Goal: Answer question/provide support: Share knowledge or assist other users

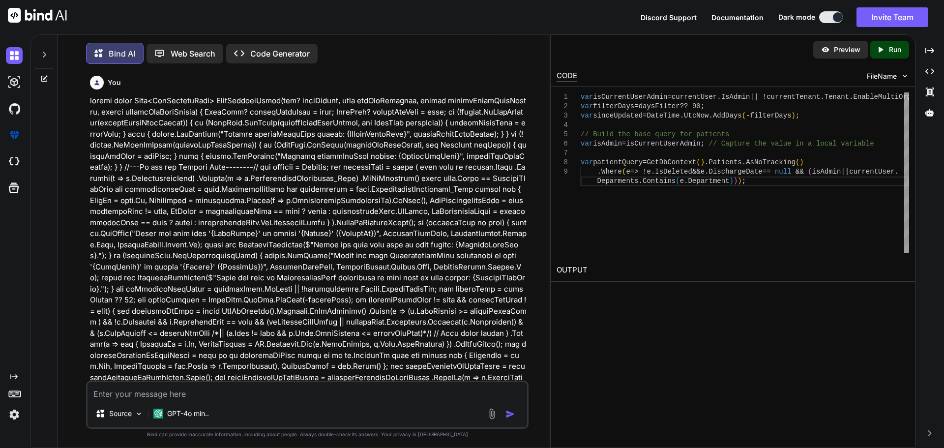
scroll to position [5966, 0]
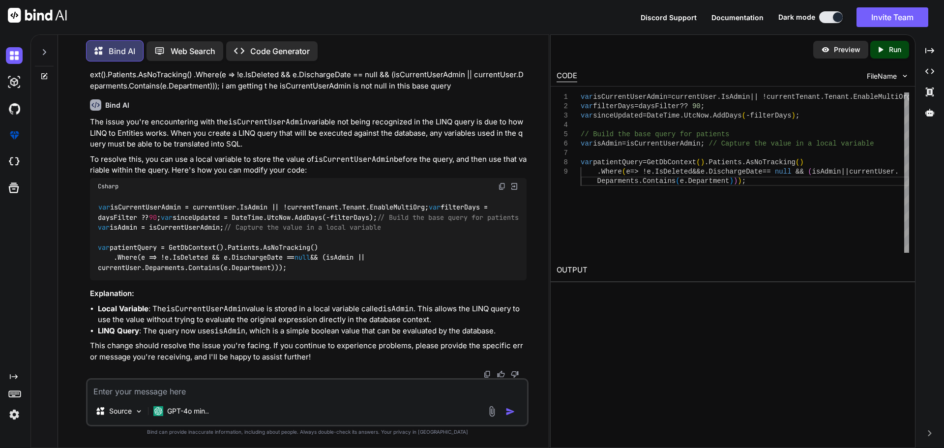
click at [202, 390] on textarea at bounding box center [308, 389] width 440 height 18
paste textarea "3B44A4A8-06FA-43DC-BCCE-1A4B0D88A6AD 0C8E6624-AD68-4E62-90DA-1F159CFA191E 50021…"
type textarea "3B44A4A8-06FA-43DC-BCCE-1A4B0D88A6AD 0C8E6624-AD68-4E62-90DA-1F159CFA191E 50021…"
click at [154, 390] on textarea at bounding box center [308, 389] width 440 height 18
paste textarea "public async Task<PullResult<PatientPullResultOld>> PullEntitiesAsync(bool isOl…"
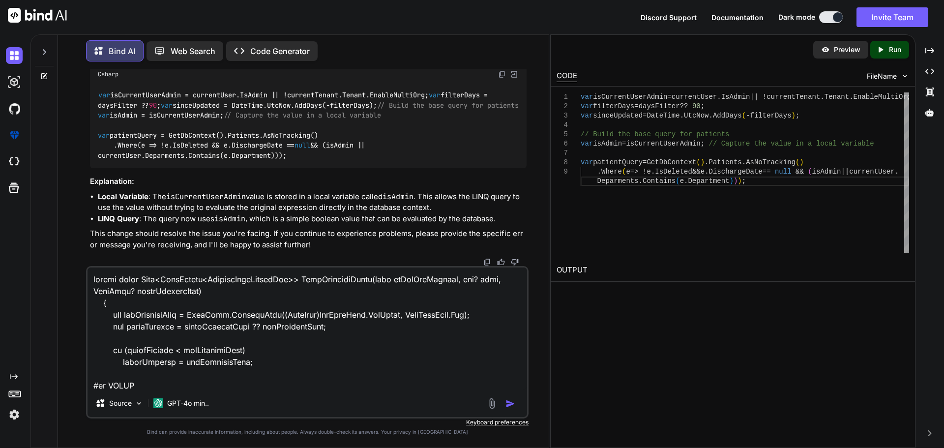
scroll to position [6042, 0]
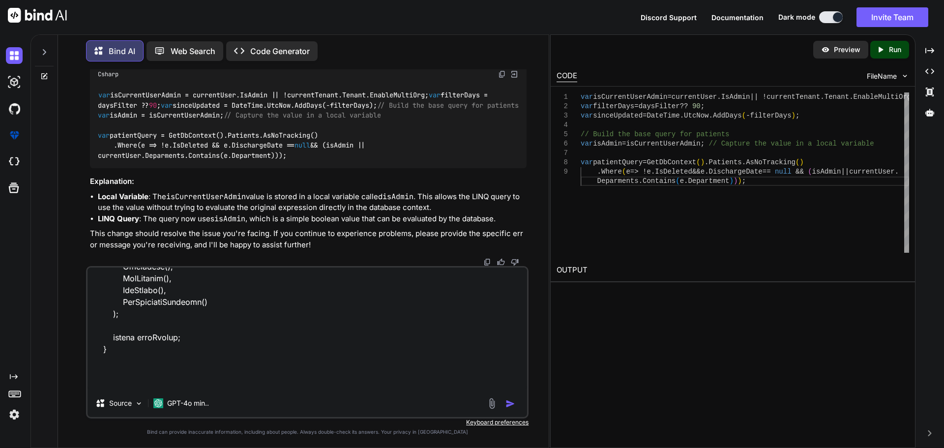
click at [159, 383] on textarea at bounding box center [308, 328] width 440 height 122
click at [225, 387] on textarea at bounding box center [308, 328] width 440 height 122
paste textarea "public List<object> wounds { get; set; } public List<object> patientContacts { …"
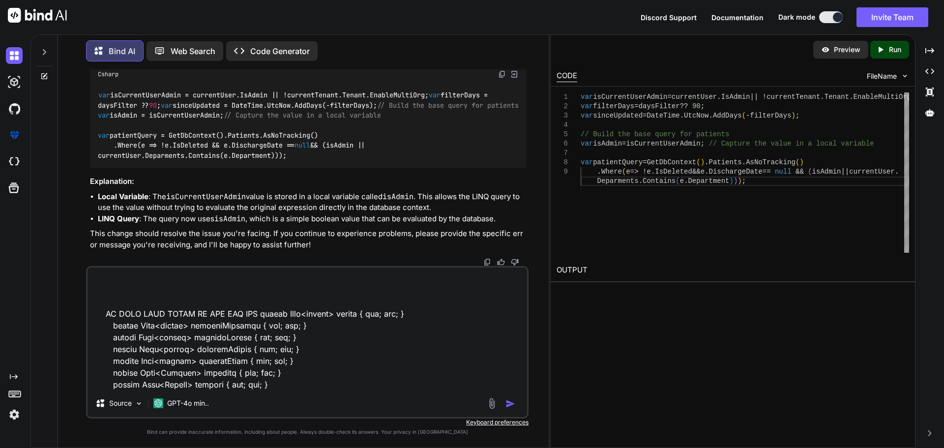
type textarea "public async Task<PullResult<PatientPullResultOld>> PullEntitiesAsync(bool isOl…"
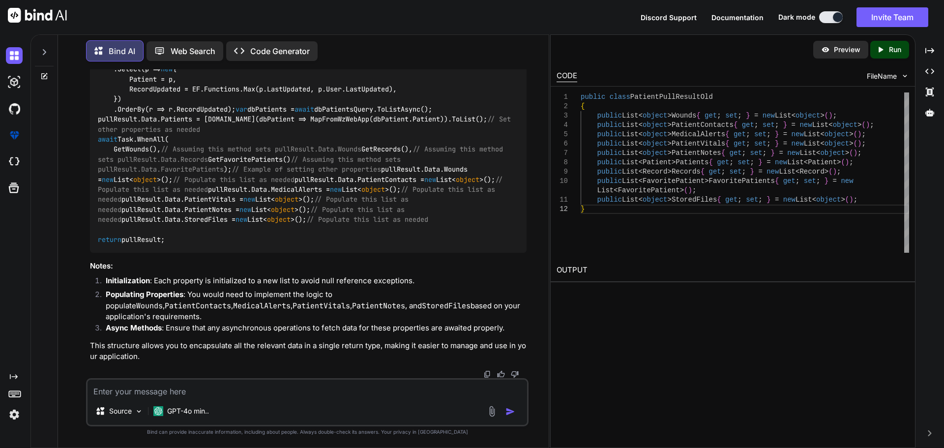
scroll to position [8143, 0]
click at [178, 193] on code "var pullResult = new PullResult<PatientPullResultOld>(noDataToPull, pulledTo, p…" at bounding box center [306, 89] width 417 height 311
click at [132, 393] on textarea at bounding box center [308, 389] width 440 height 18
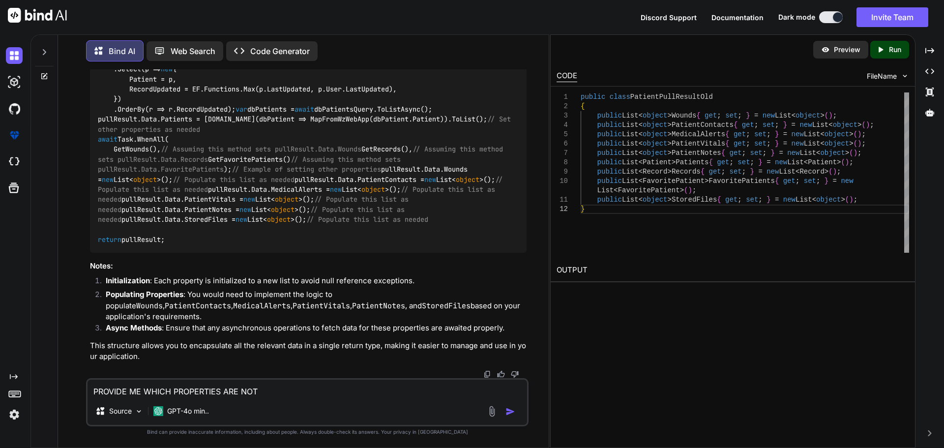
type textarea "PROVIDE ME WHICH PROPERTIES ARE NOT"
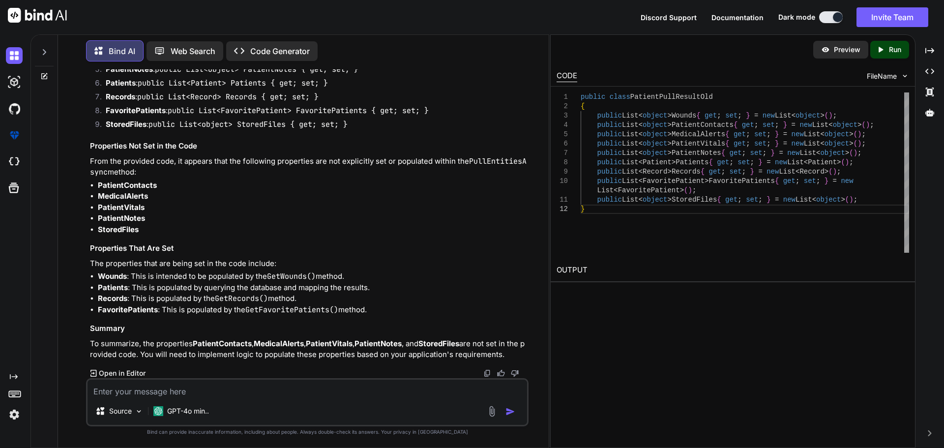
scroll to position [8427, 0]
click at [134, 396] on textarea at bounding box center [308, 389] width 440 height 18
paste textarea "public async Task<PullResult<PatientPullResultOld>> PullEntitiesAsync(bool isOl…"
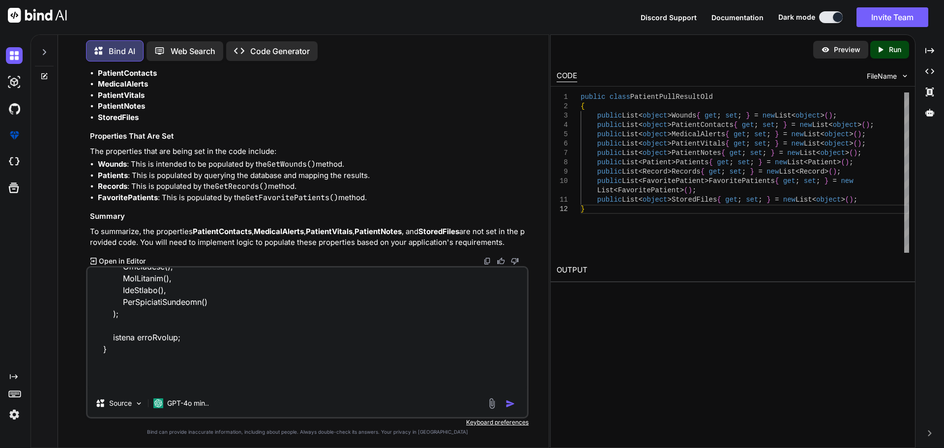
scroll to position [8525, 0]
copy code "StoredFiles"
click at [276, 389] on div "Source GPT-4o min.." at bounding box center [307, 342] width 442 height 152
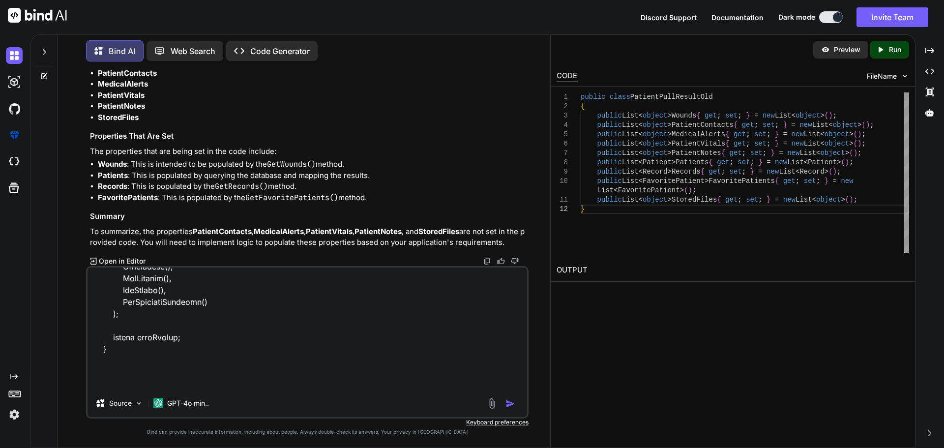
click at [309, 385] on textarea at bounding box center [308, 328] width 440 height 122
paste textarea "StoredFiles"
type textarea "public async Task<PullResult<PatientPullResultOld>> PullEntitiesAsync(bool isOl…"
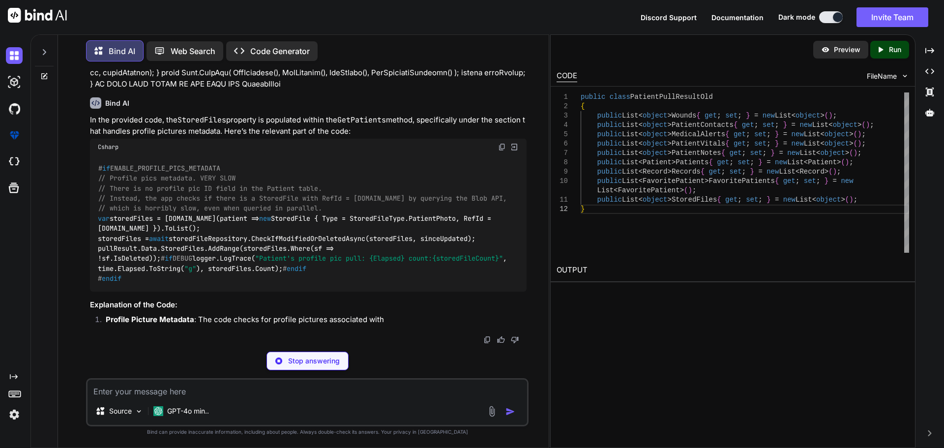
scroll to position [10881, 0]
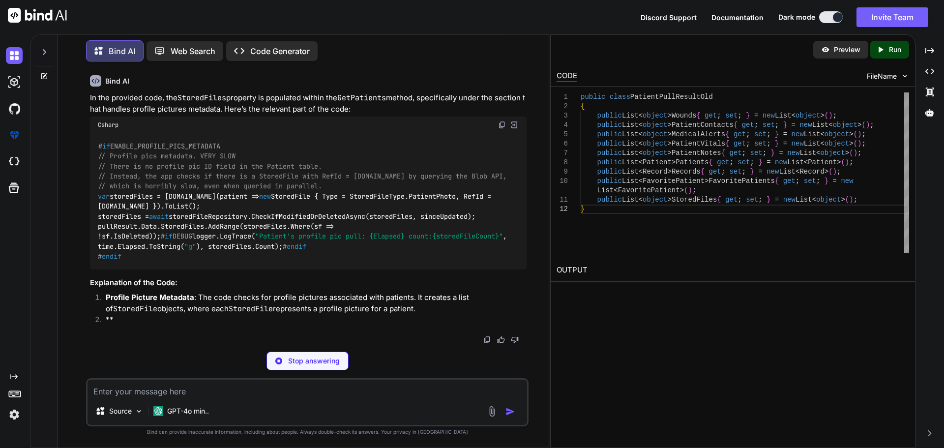
click at [130, 206] on code "# if ENABLE_PROFILE_PICS_METADATA // Profile pics metadata. VERY SLOW // There …" at bounding box center [304, 201] width 413 height 120
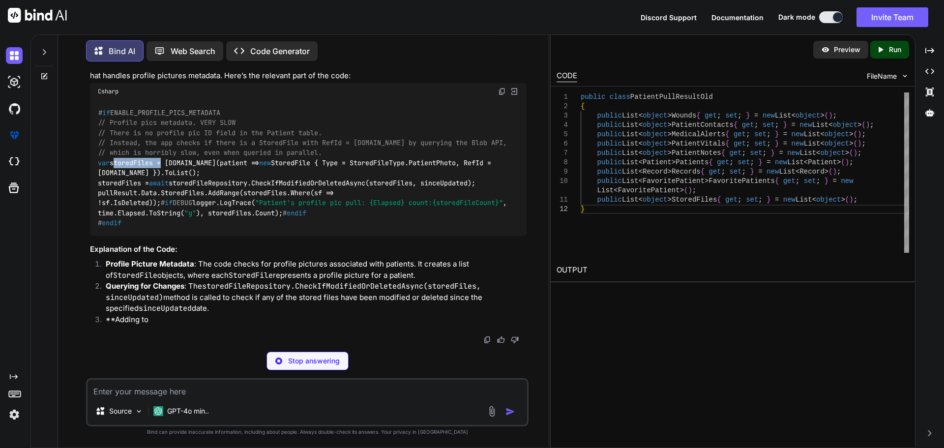
copy code "storedFiles"
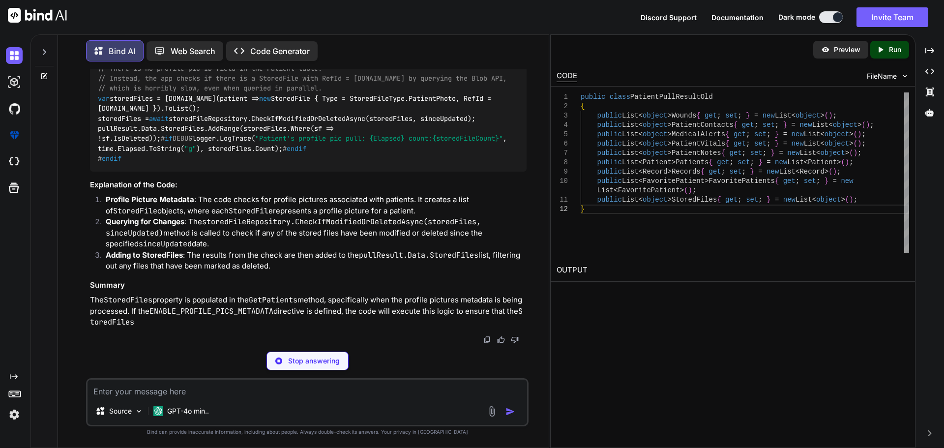
click at [189, 164] on code "# if ENABLE_PROFILE_PICS_METADATA // Profile pics metadata. VERY SLOW // There …" at bounding box center [304, 103] width 413 height 120
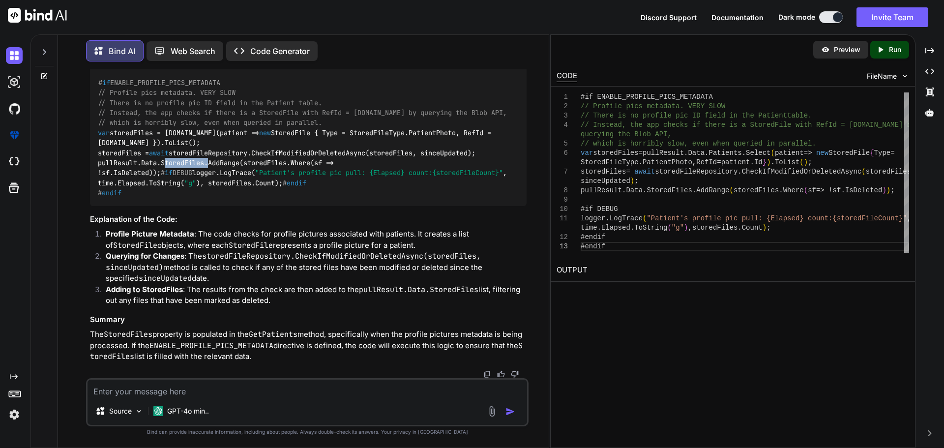
copy code "StoredFiles"
click at [131, 393] on textarea at bounding box center [308, 389] width 440 height 18
click at [271, 393] on textarea "ADD THE SORE FILE CODE INTO MY CODE" at bounding box center [308, 389] width 440 height 18
paste textarea "public async Task<GetPatientList> PullPatientAsync(int? daysFilter, bool getAll…"
type textarea "ADD THE SORE FILE CODE INTO MY CODE ' public async Task<GetPatientList> PullPat…"
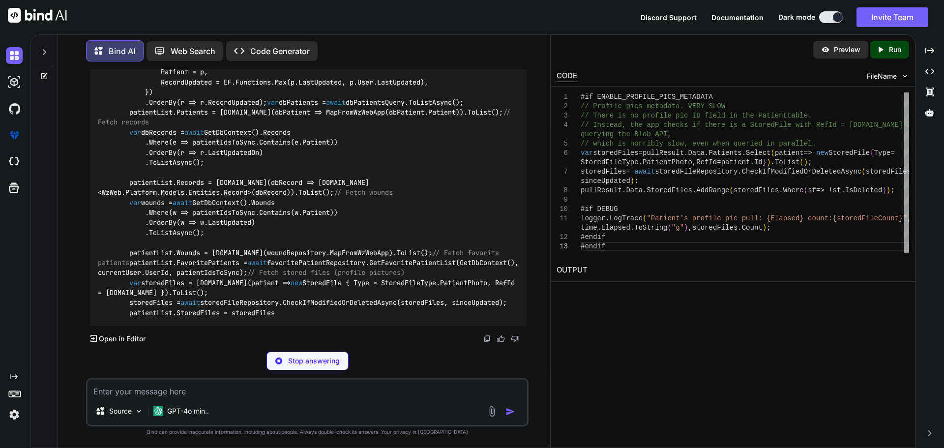
scroll to position [13371, 0]
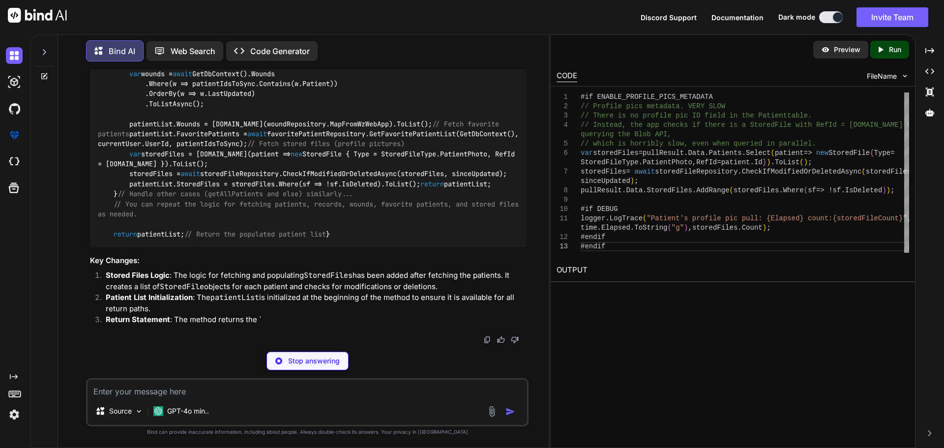
drag, startPoint x: 119, startPoint y: 272, endPoint x: 443, endPoint y: 316, distance: 327.5
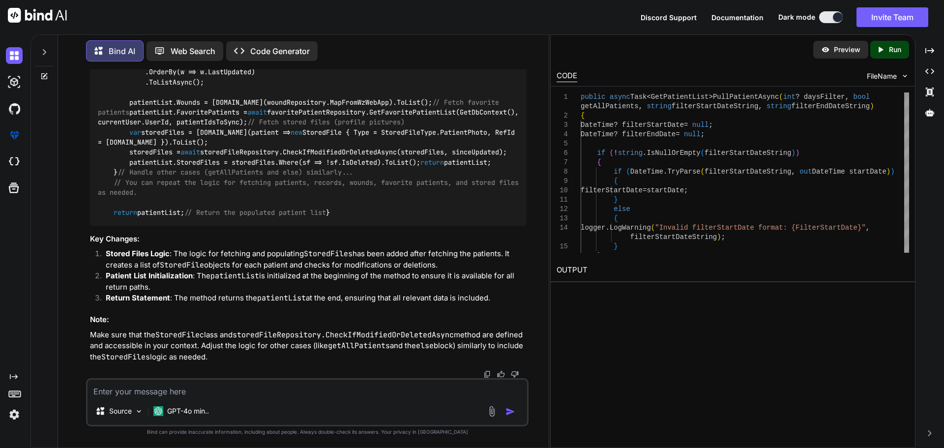
scroll to position [13464, 0]
drag, startPoint x: 431, startPoint y: 218, endPoint x: 67, endPoint y: 183, distance: 365.0
click at [67, 183] on div "You Bind AI To optimize the PullPatientAsync method for better performance, we …" at bounding box center [307, 258] width 483 height 378
copy code "var storedFiles = [DOMAIN_NAME](patient => new StoredFile { Type = StoredFileTy…"
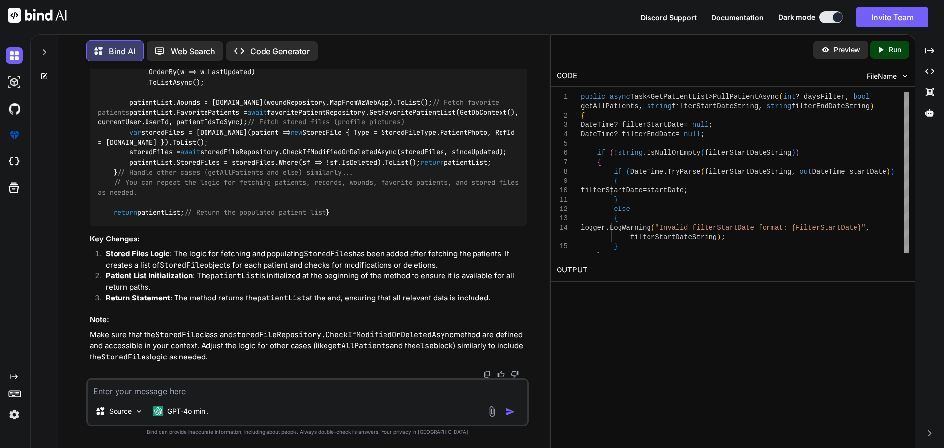
click at [221, 394] on textarea at bounding box center [308, 389] width 440 height 18
paste textarea "Severity Code Description Project File Line Suppression State Error CS0200 Prop…"
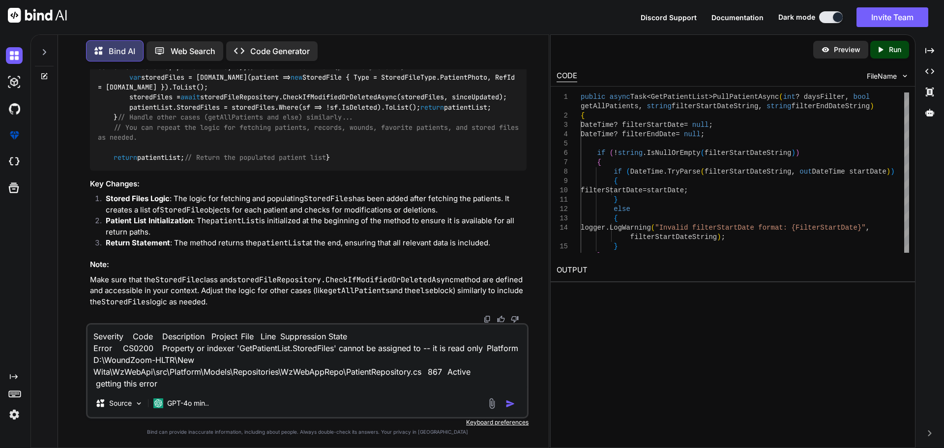
type textarea "Severity Code Description Project File Line Suppression State Error CS0200 Prop…"
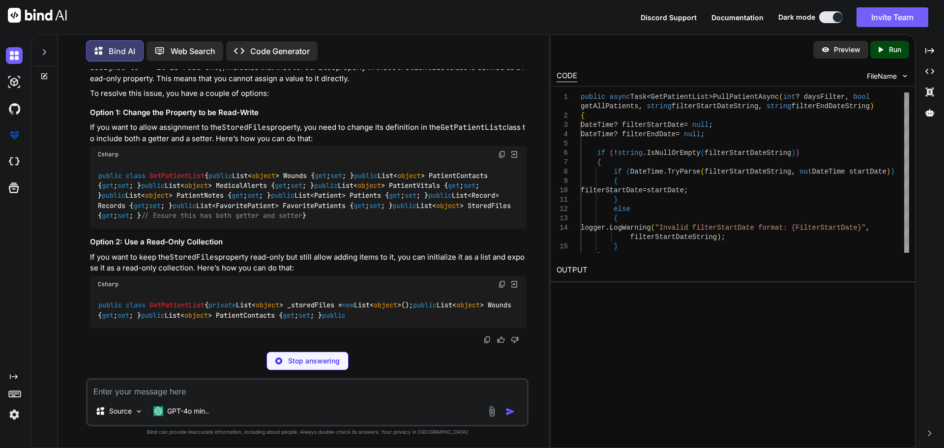
scroll to position [14072, 0]
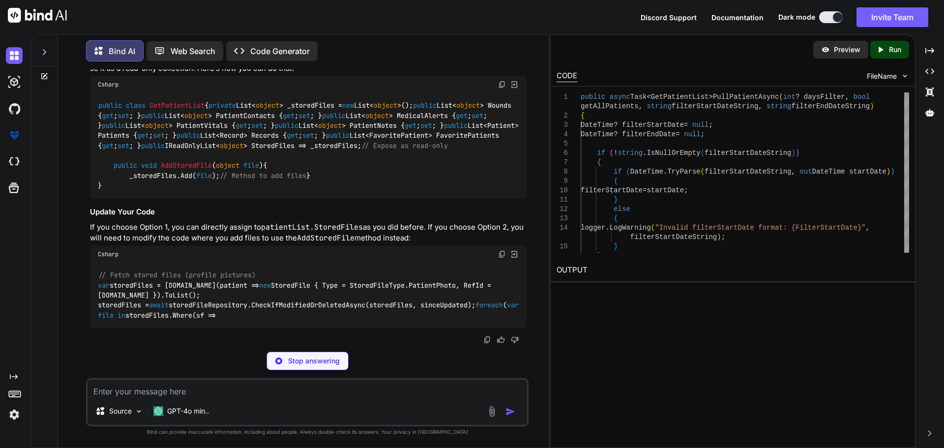
drag, startPoint x: 114, startPoint y: 176, endPoint x: 295, endPoint y: 178, distance: 181.4
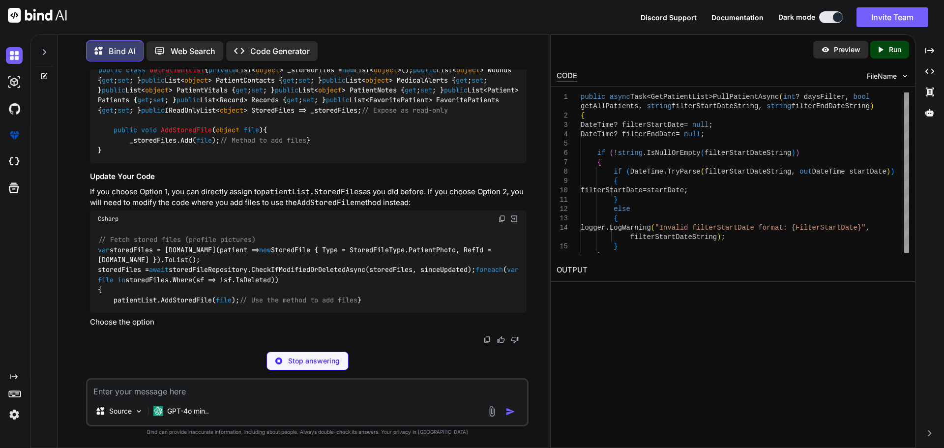
copy code "public List< object > StoredFiles { get ; set ; }"
